Goal: Task Accomplishment & Management: Manage account settings

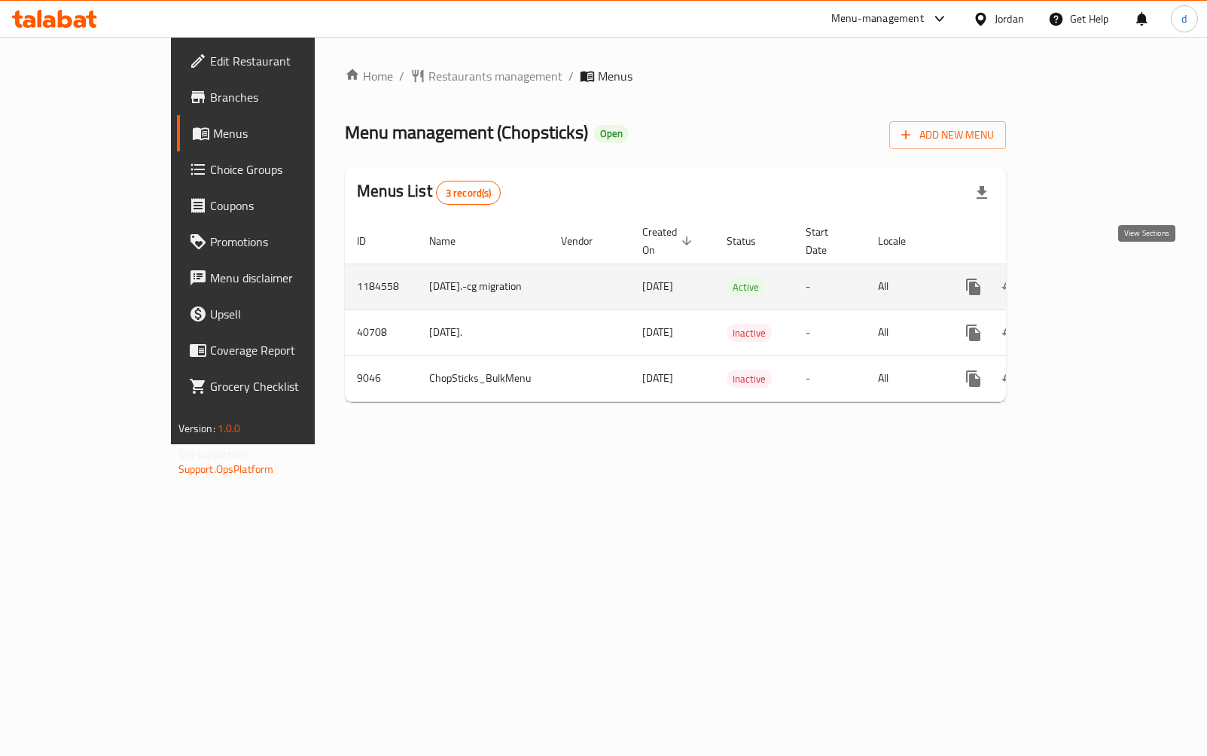
click at [1091, 278] on icon "enhanced table" at bounding box center [1082, 287] width 18 height 18
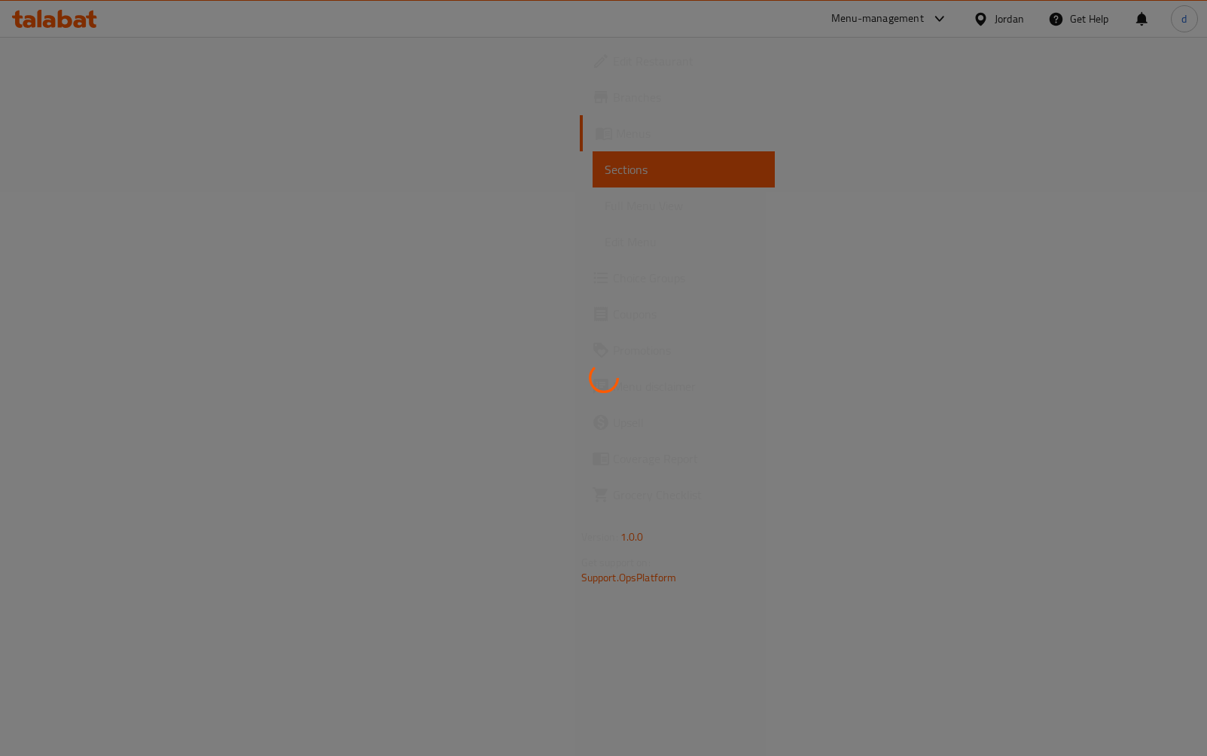
click at [265, 254] on div at bounding box center [603, 378] width 1207 height 756
click at [260, 262] on div at bounding box center [603, 378] width 1207 height 756
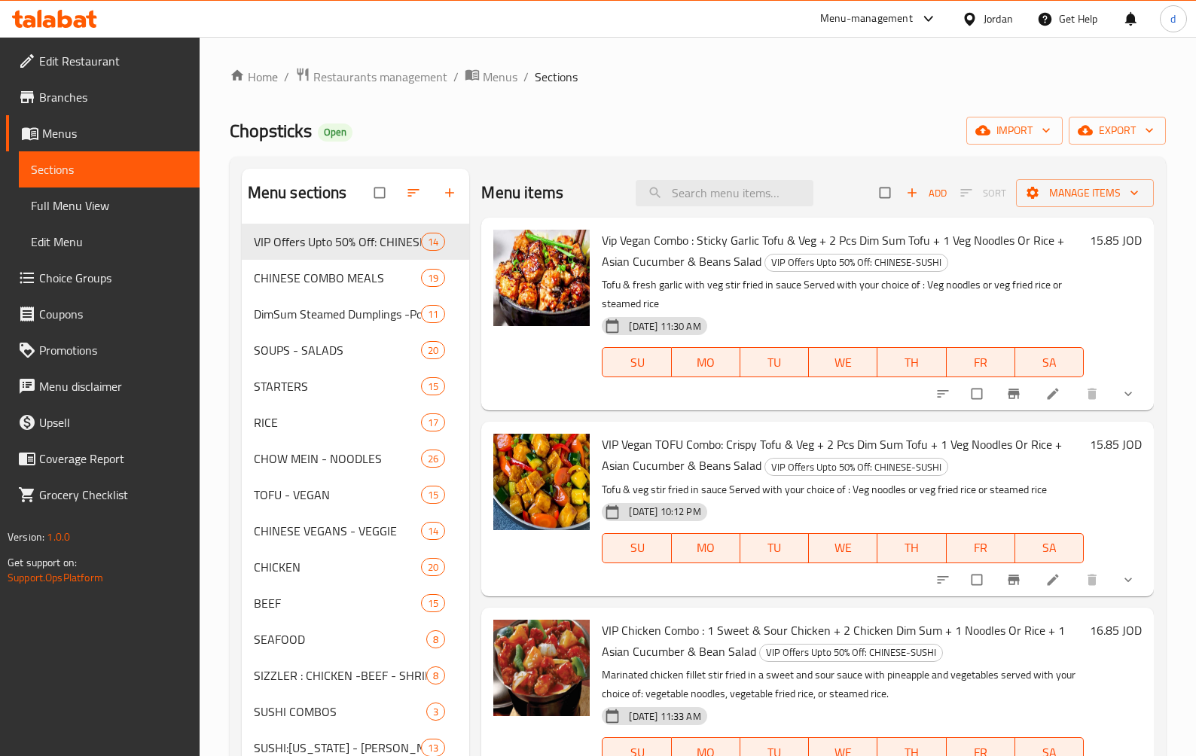
click at [106, 271] on span "Choice Groups" at bounding box center [113, 278] width 148 height 18
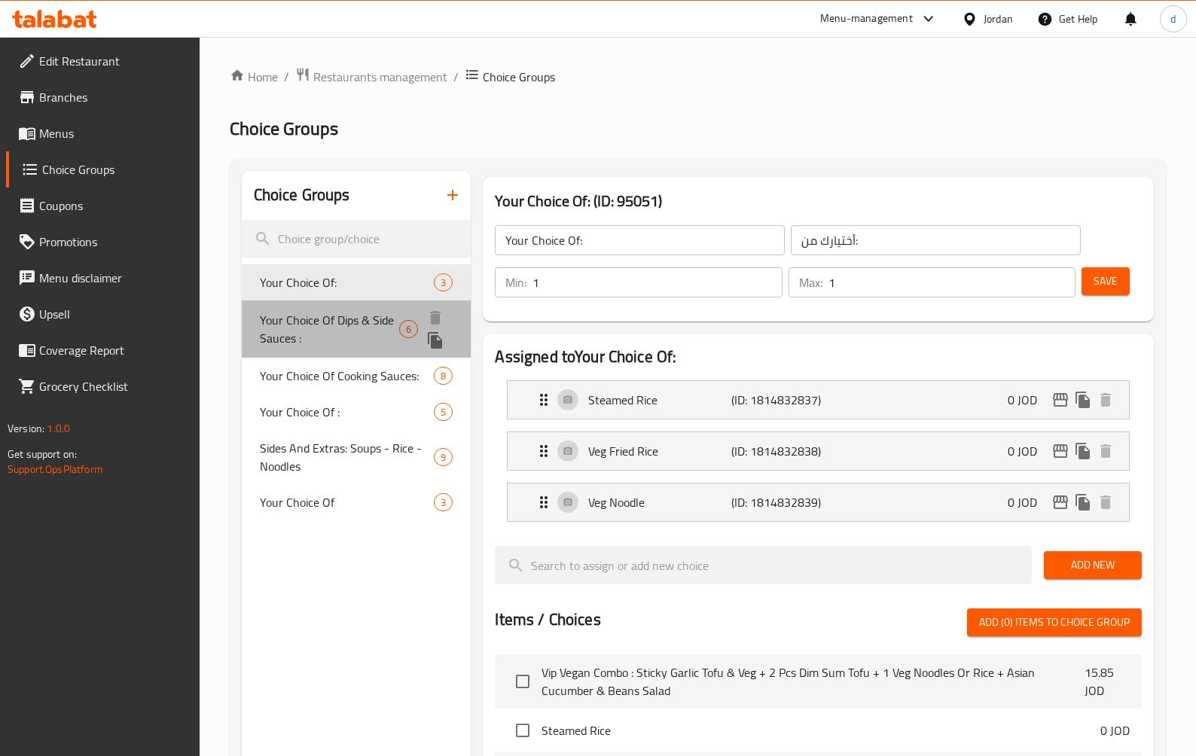
click at [356, 321] on span "Your Choice Of Dips & Side Sauces :" at bounding box center [329, 329] width 139 height 36
type input "Your Choice Of Dips & Side Sauces :"
type input "اختيارك من [DEMOGRAPHIC_DATA] والغموس:"
type input "0"
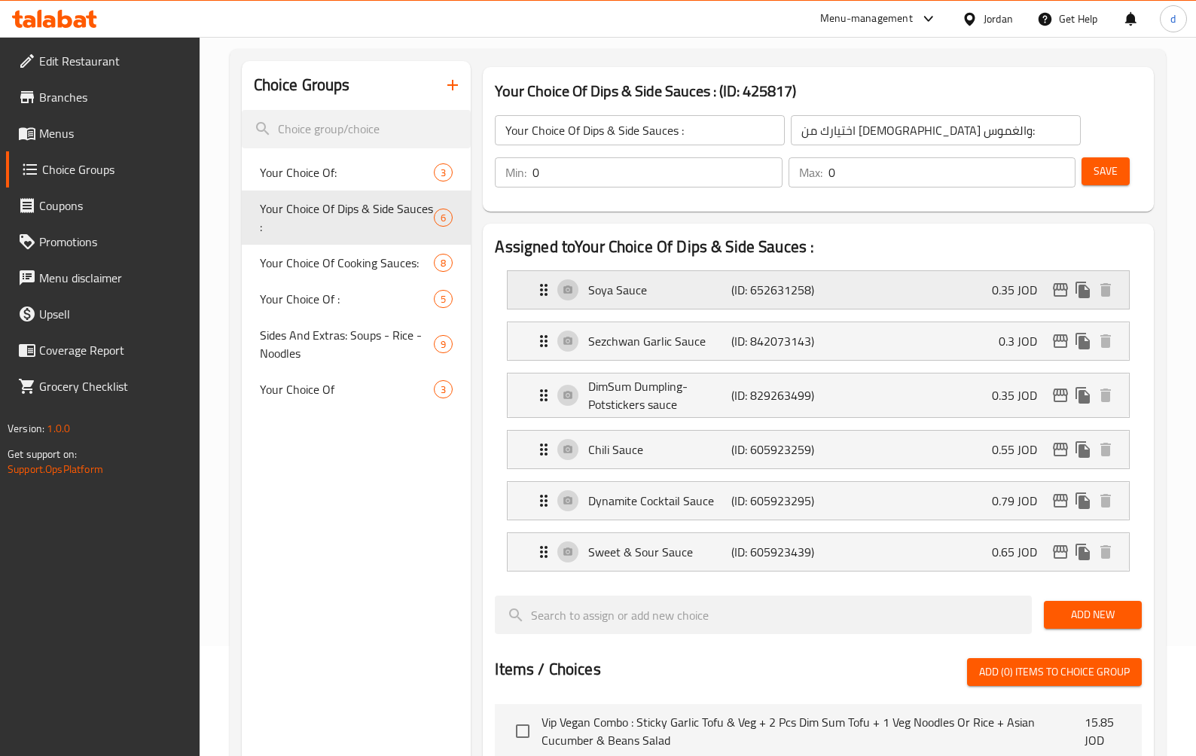
scroll to position [75, 0]
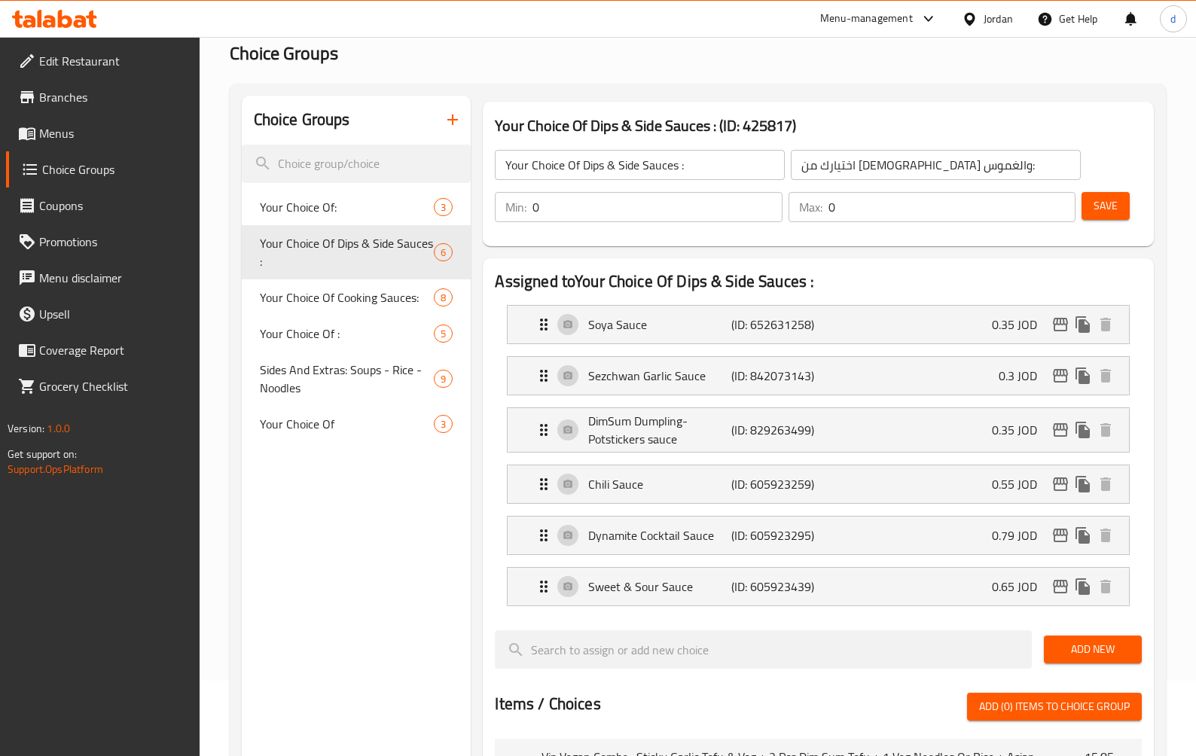
click at [842, 268] on div "Assigned to Your Choice Of Dips & Side Sauces : Soya Sauce (ID: 652631258) 0.35…" at bounding box center [818, 728] width 670 height 940
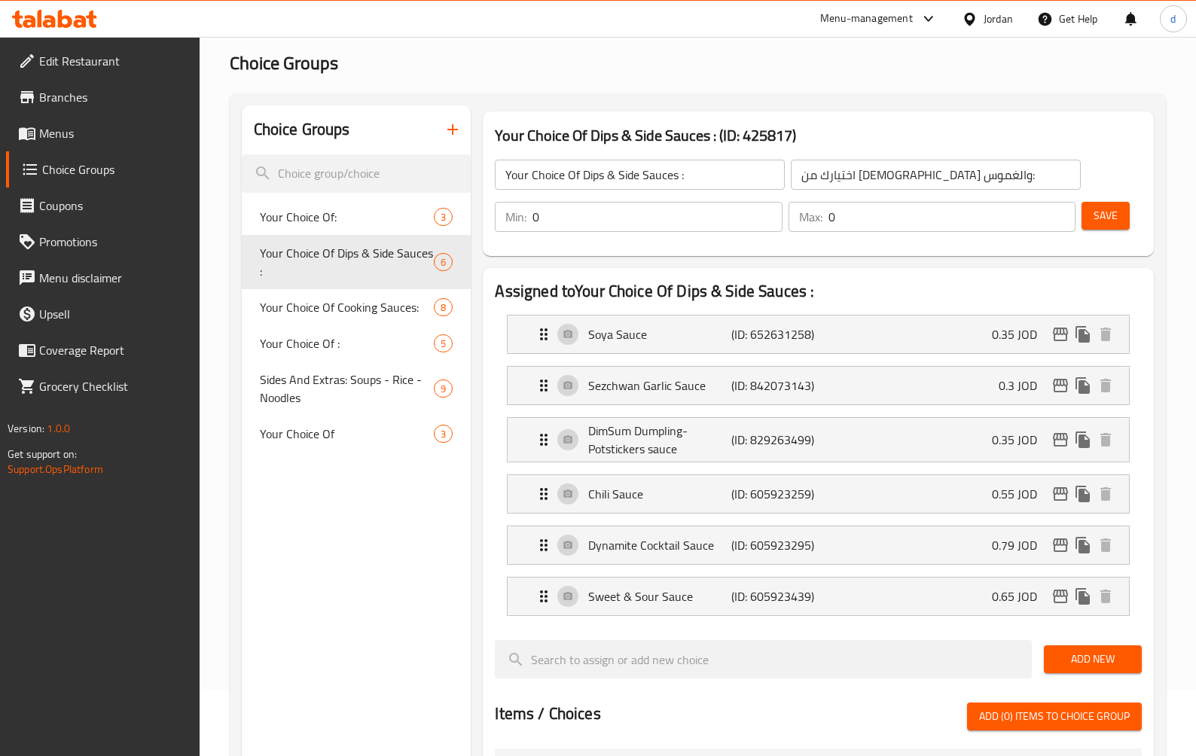
scroll to position [0, 0]
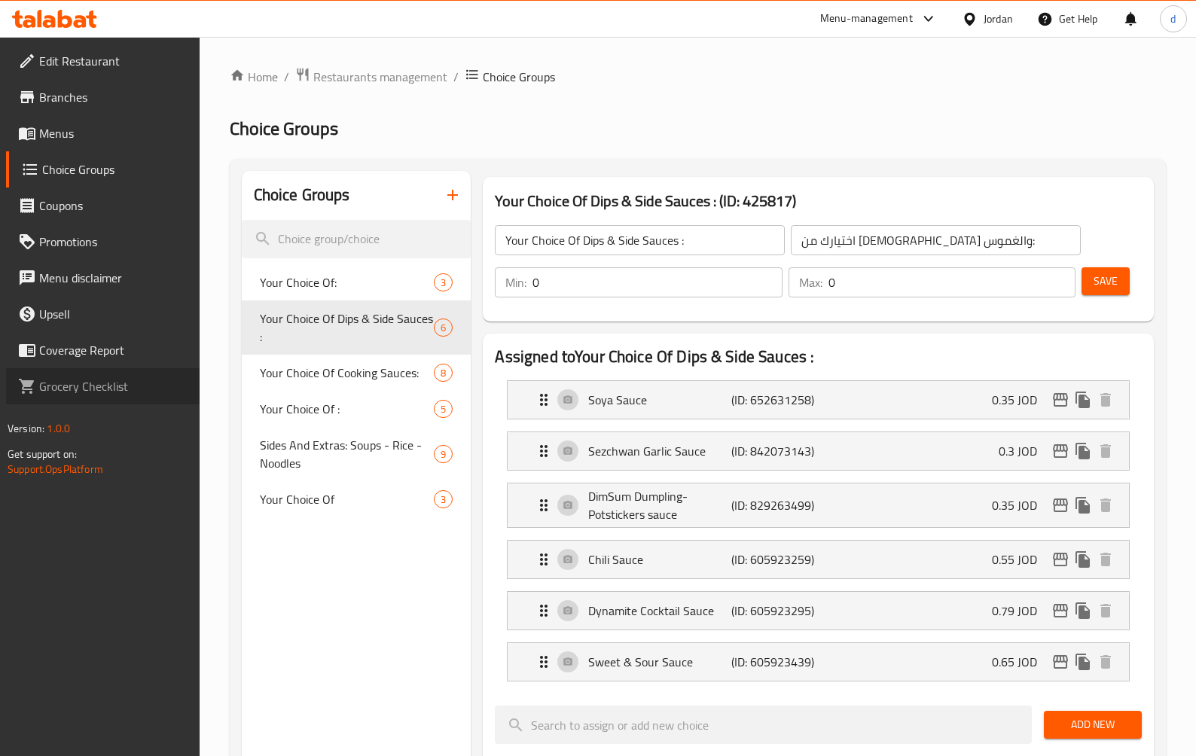
click at [18, 374] on link "Grocery Checklist" at bounding box center [103, 386] width 194 height 36
